Goal: Transaction & Acquisition: Download file/media

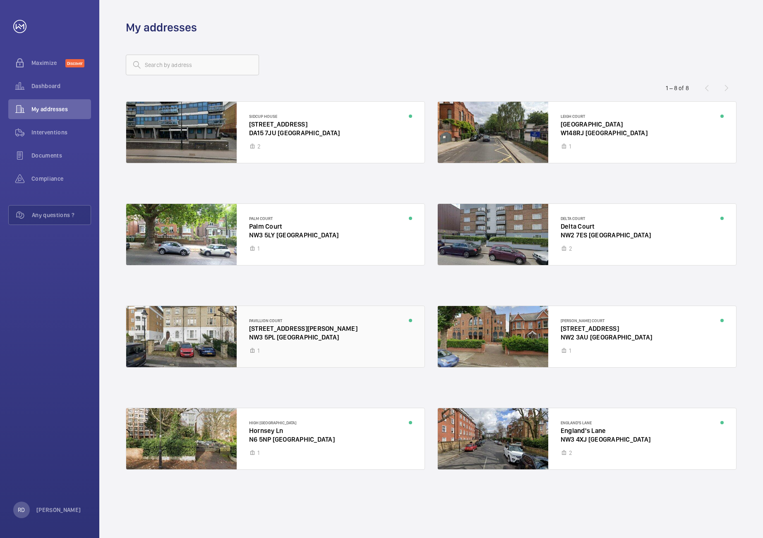
click at [268, 322] on div at bounding box center [275, 336] width 298 height 61
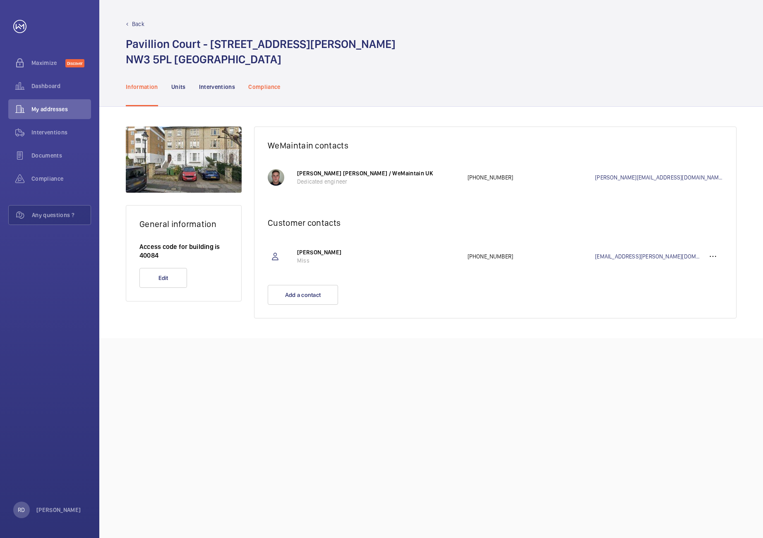
click at [259, 77] on div "Compliance" at bounding box center [264, 86] width 32 height 39
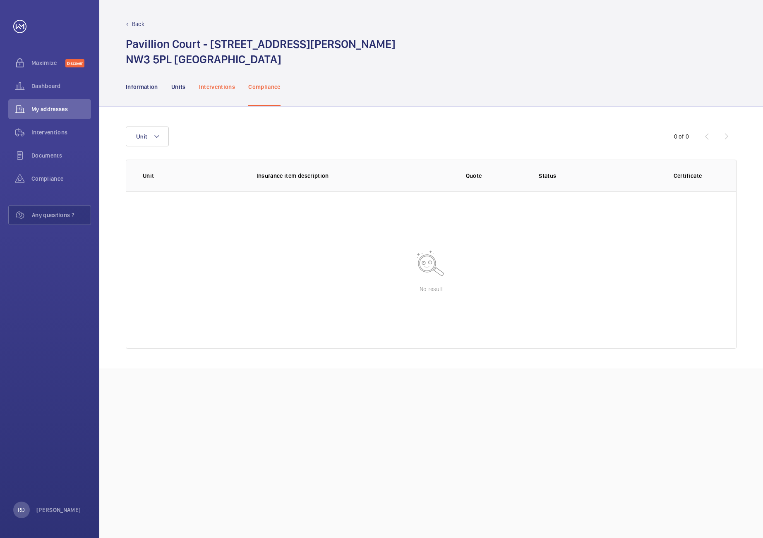
click at [221, 86] on p "Interventions" at bounding box center [217, 87] width 36 height 8
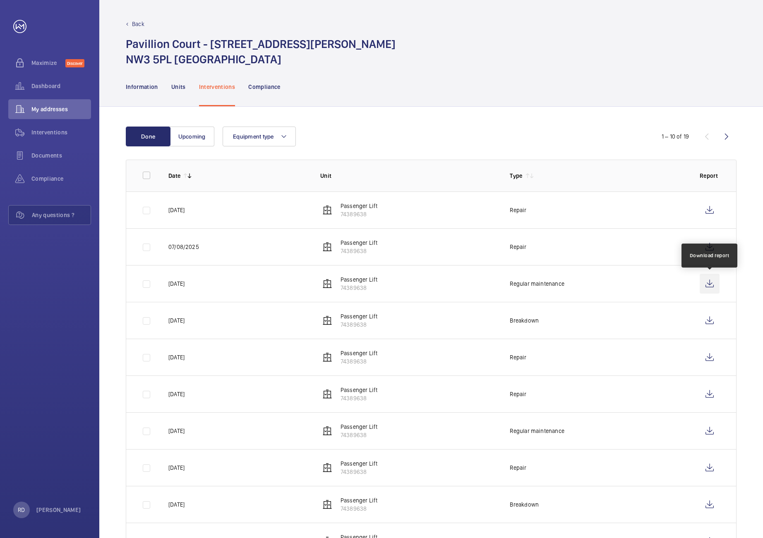
click at [706, 282] on wm-front-icon-button at bounding box center [709, 284] width 20 height 20
